Goal: Transaction & Acquisition: Subscribe to service/newsletter

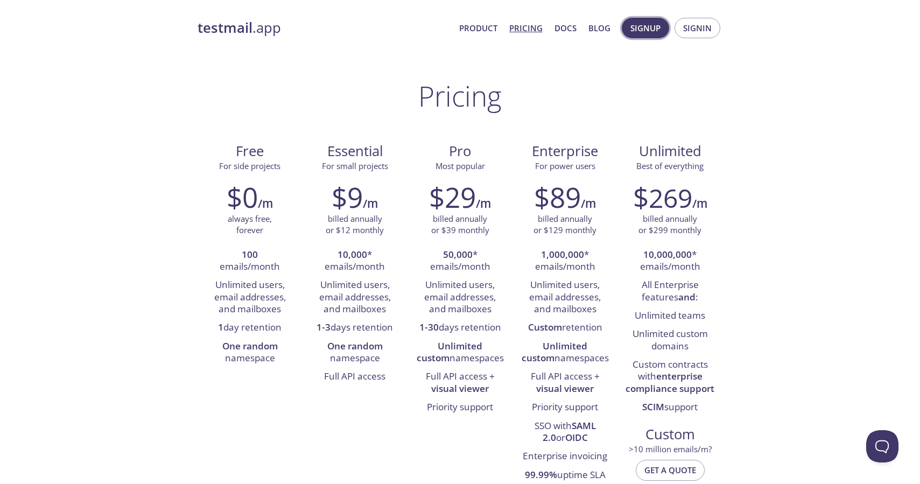
click at [650, 23] on span "Signup" at bounding box center [645, 28] width 30 height 14
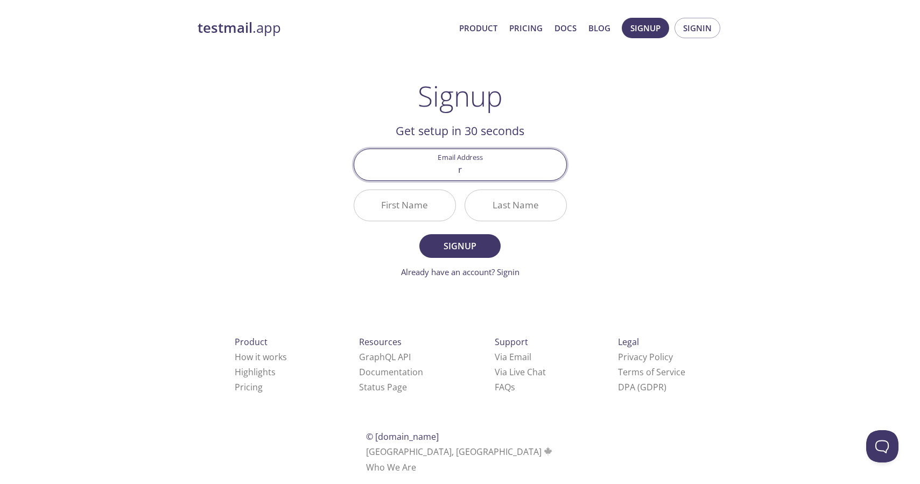
type input "[EMAIL_ADDRESS][DOMAIN_NAME]"
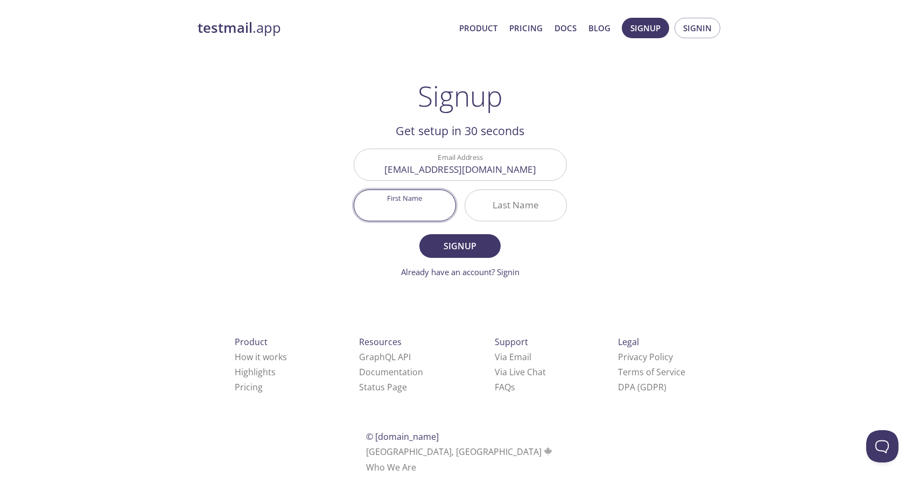
click at [410, 210] on input "First Name" at bounding box center [404, 205] width 101 height 31
type input "Radwa"
click at [509, 207] on input "Last Name" at bounding box center [515, 205] width 101 height 31
type input "Hamed"
click at [479, 240] on span "Signup" at bounding box center [459, 246] width 57 height 15
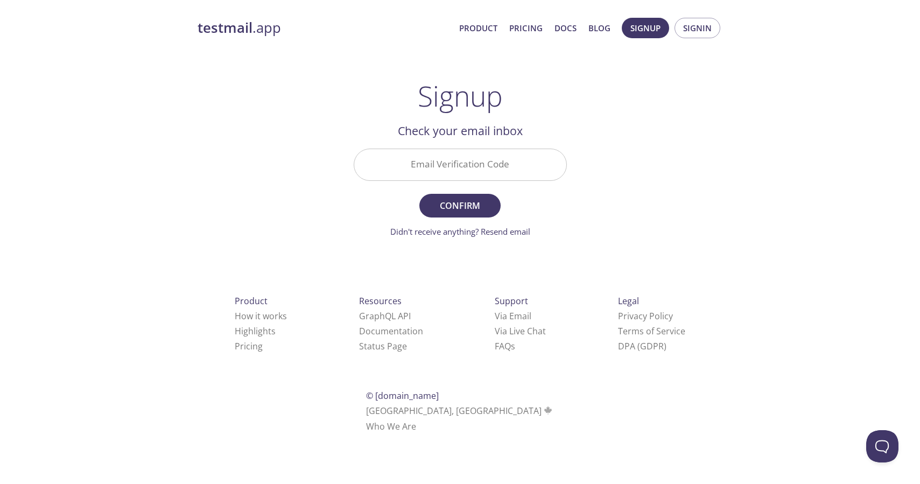
click at [492, 167] on input "Email Verification Code" at bounding box center [460, 164] width 212 height 31
paste input "2LSNBG8"
type input "2LSNBG8"
click at [463, 213] on span "Confirm" at bounding box center [459, 205] width 57 height 15
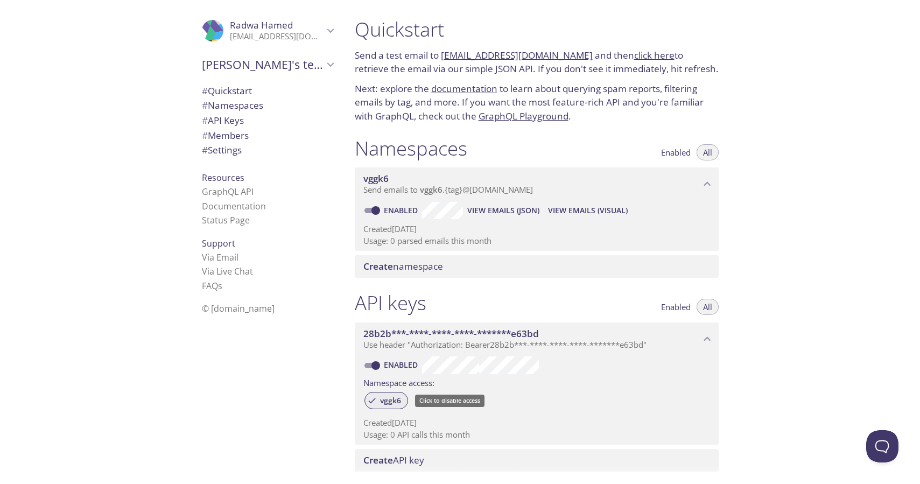
drag, startPoint x: 419, startPoint y: 404, endPoint x: 382, endPoint y: 402, distance: 36.6
click at [383, 403] on div "vggk6" at bounding box center [536, 401] width 347 height 23
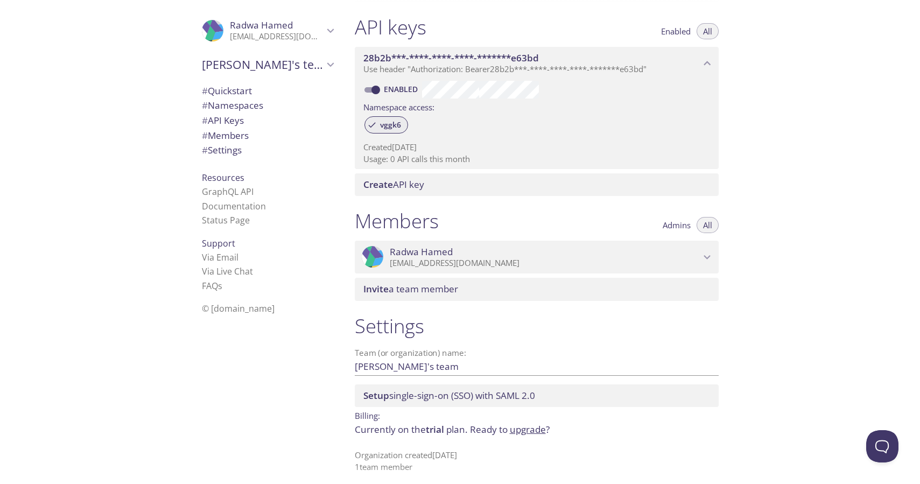
scroll to position [282, 0]
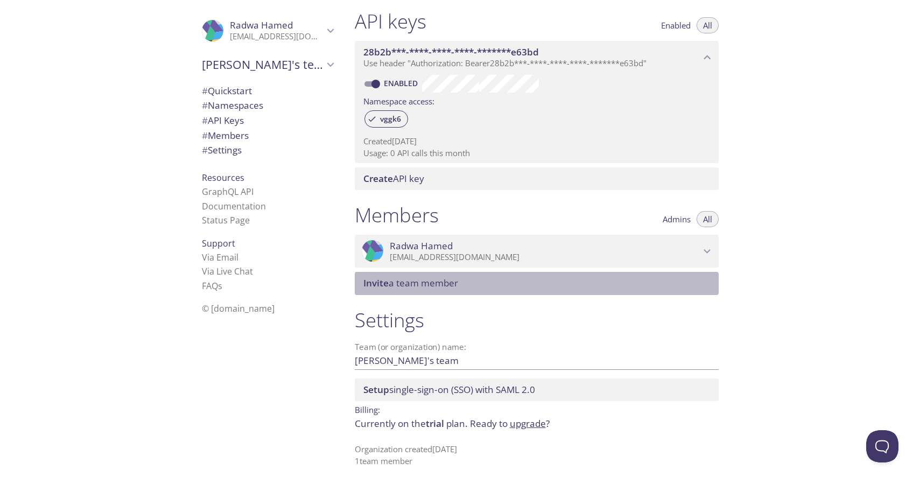
click at [390, 285] on span "Invite a team member" at bounding box center [410, 283] width 95 height 12
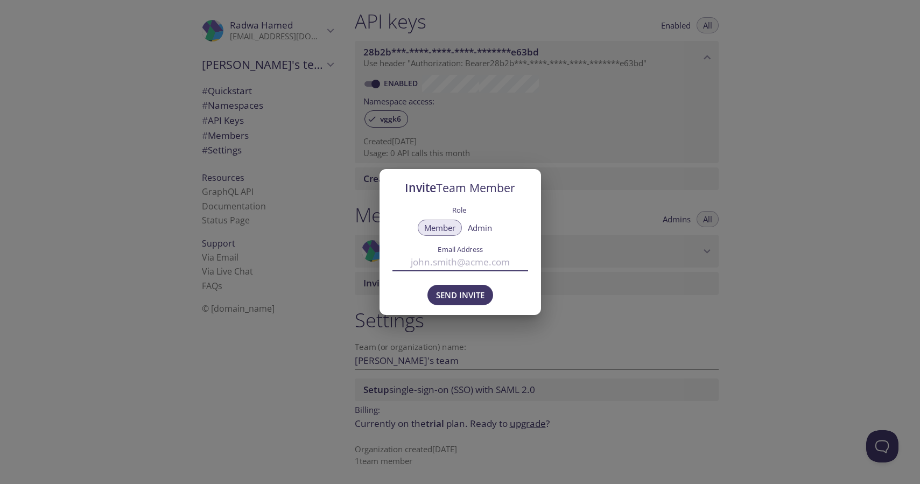
click at [446, 261] on input "Email Address" at bounding box center [461, 263] width 136 height 18
click at [467, 258] on input "mostafa." at bounding box center [461, 263] width 136 height 18
paste input "elsayed@blink22.com"
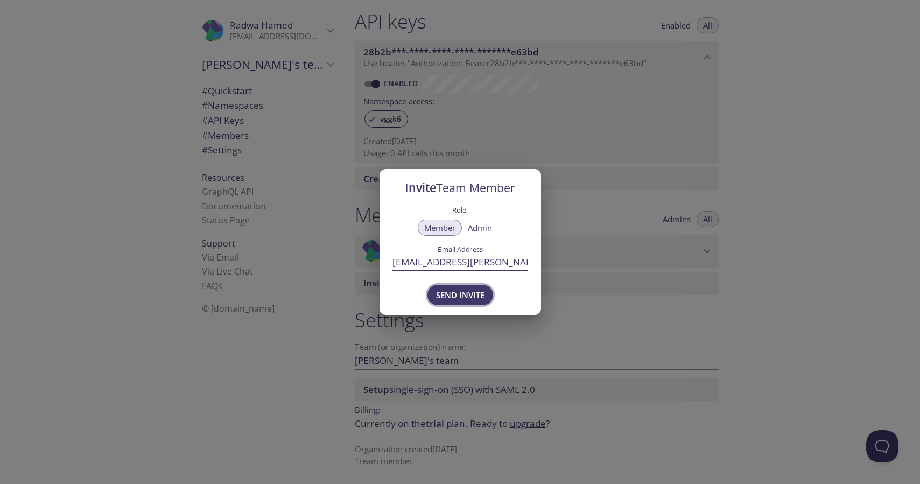
type input "[EMAIL_ADDRESS][PERSON_NAME][DOMAIN_NAME]"
click at [474, 300] on span "Send Invite" at bounding box center [460, 295] width 48 height 14
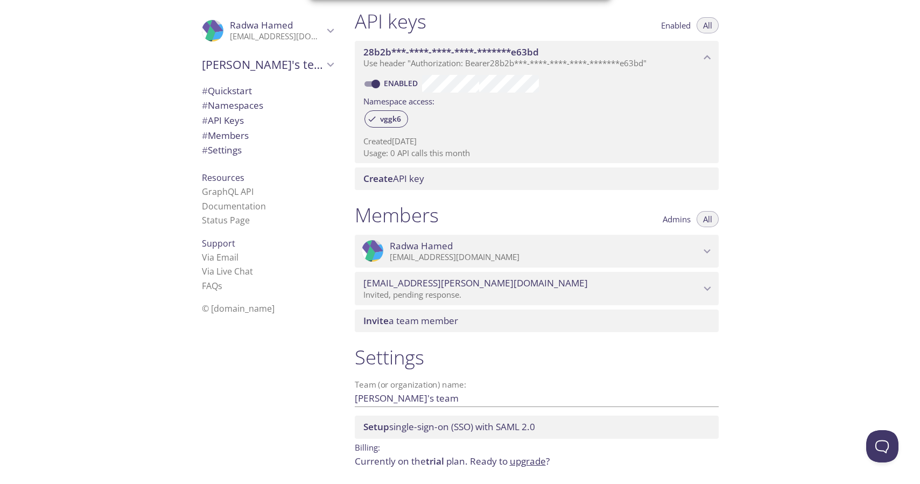
click at [534, 463] on link "upgrade" at bounding box center [528, 461] width 36 height 12
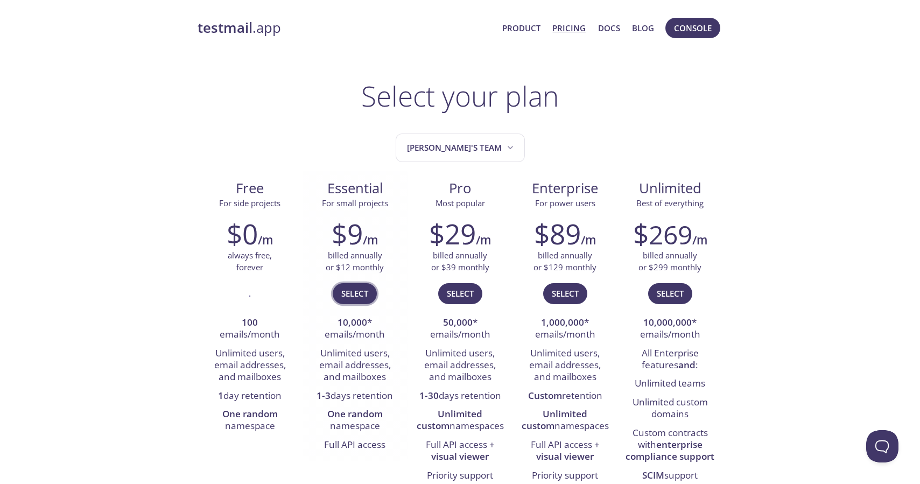
click at [361, 293] on span "Select" at bounding box center [354, 293] width 27 height 14
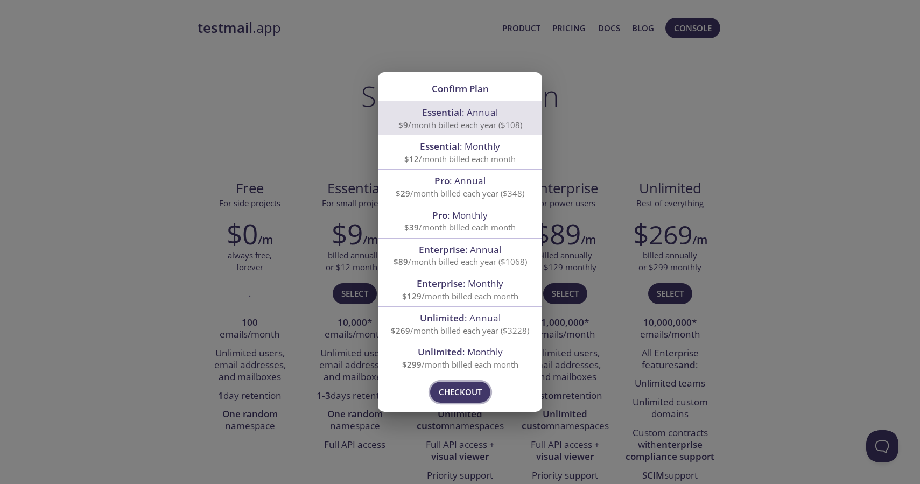
click at [469, 400] on button "Checkout" at bounding box center [460, 392] width 60 height 20
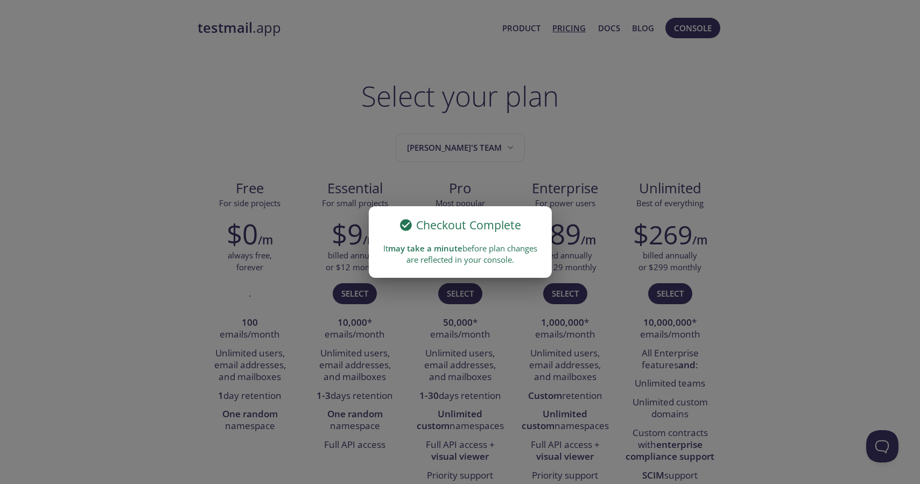
click at [650, 82] on div "Checkout Complete It may take a minute before plan changes are reflected in you…" at bounding box center [460, 242] width 920 height 484
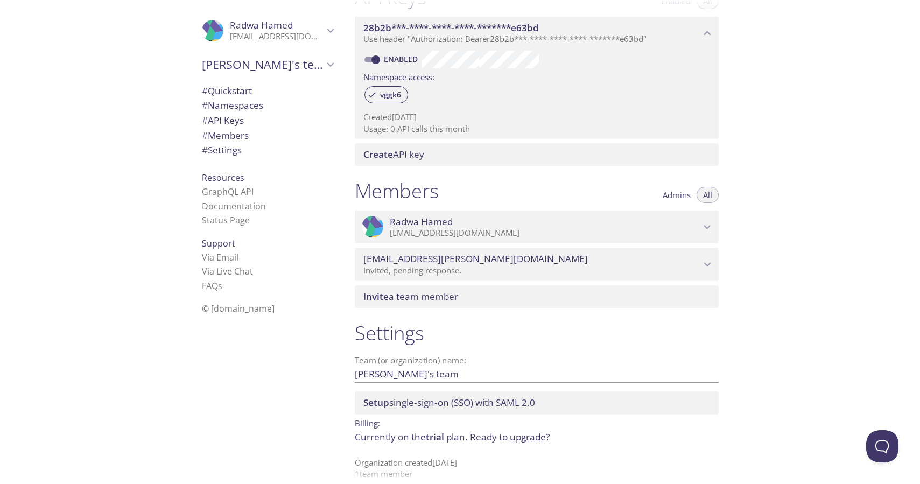
scroll to position [319, 0]
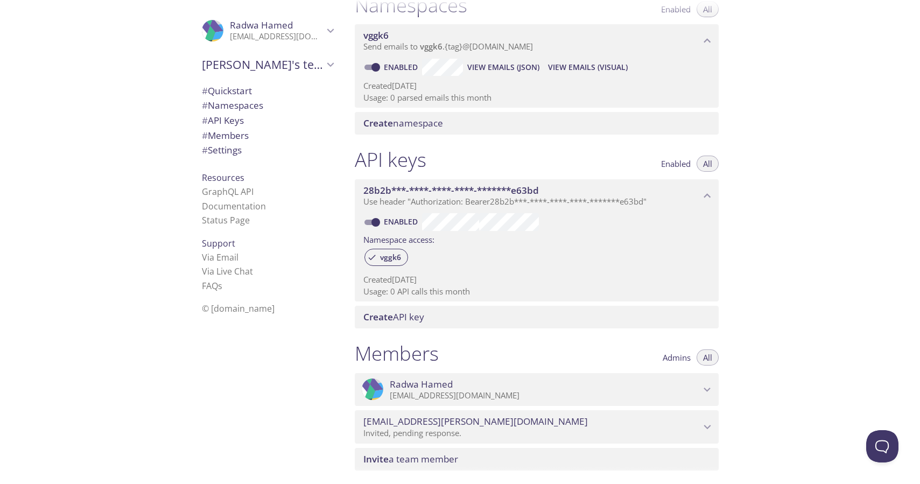
scroll to position [333, 0]
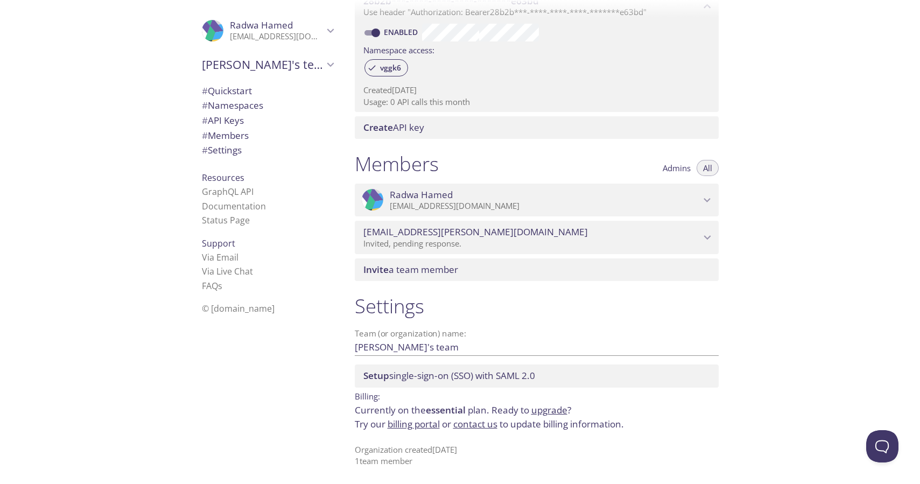
click at [682, 168] on span "Admins" at bounding box center [677, 168] width 28 height 0
click at [708, 168] on span "All" at bounding box center [707, 168] width 9 height 0
click at [453, 276] on div "Invite a team member" at bounding box center [537, 269] width 364 height 23
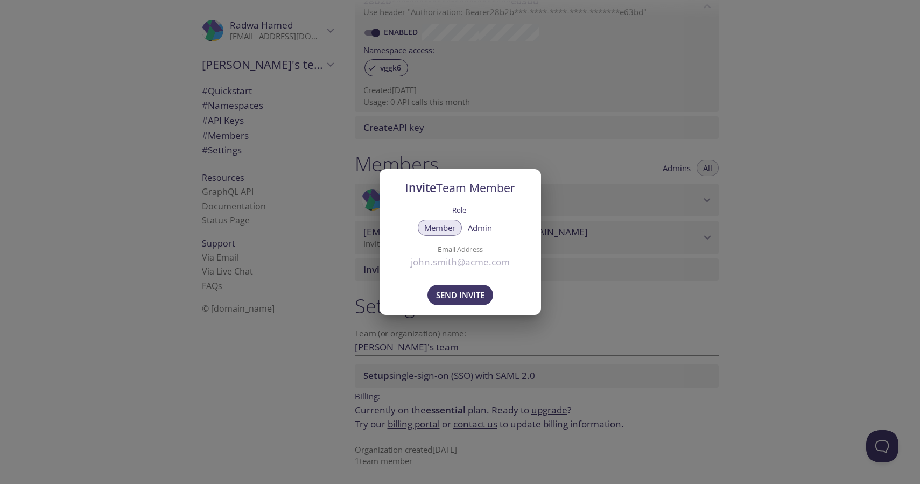
click at [492, 228] on span "Admin" at bounding box center [480, 228] width 24 height 0
type button "admin"
click at [445, 264] on input "Email Address" at bounding box center [461, 263] width 136 height 18
type input "[PERSON_NAME][EMAIL_ADDRESS][DOMAIN_NAME]"
click at [454, 300] on span "Send Invite" at bounding box center [460, 295] width 48 height 14
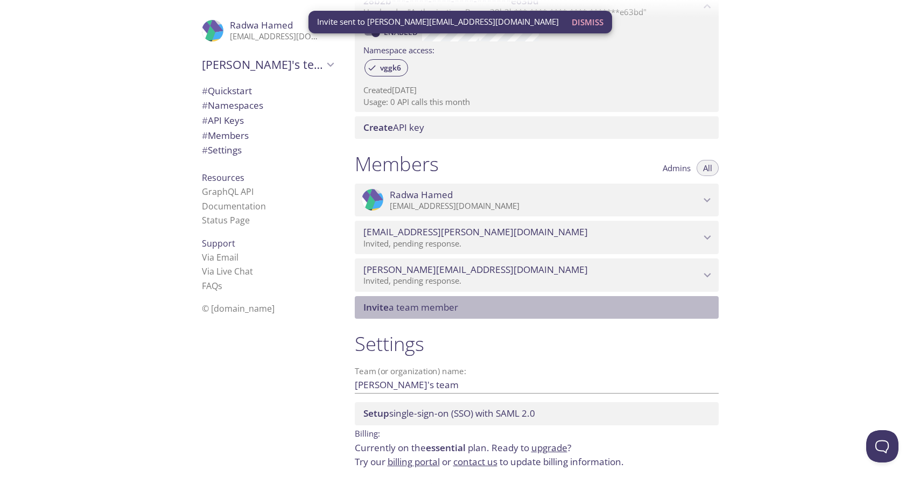
click at [492, 297] on div "Invite a team member" at bounding box center [537, 307] width 364 height 23
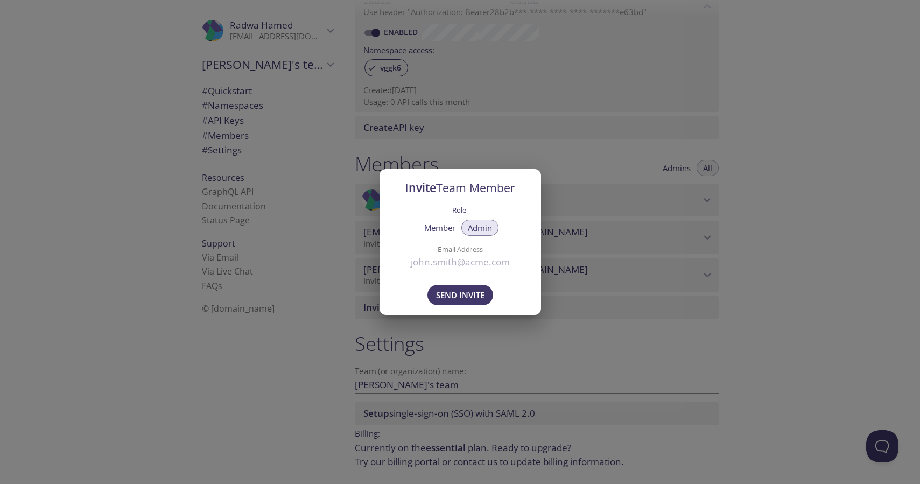
click at [445, 228] on span "Member" at bounding box center [439, 228] width 31 height 0
click at [440, 264] on input "Email Address" at bounding box center [461, 263] width 136 height 18
paste input "[EMAIL_ADDRESS][DOMAIN_NAME]"
type input "[EMAIL_ADDRESS][DOMAIN_NAME]"
click at [444, 298] on span "Send Invite" at bounding box center [460, 295] width 48 height 14
